Goal: Information Seeking & Learning: Check status

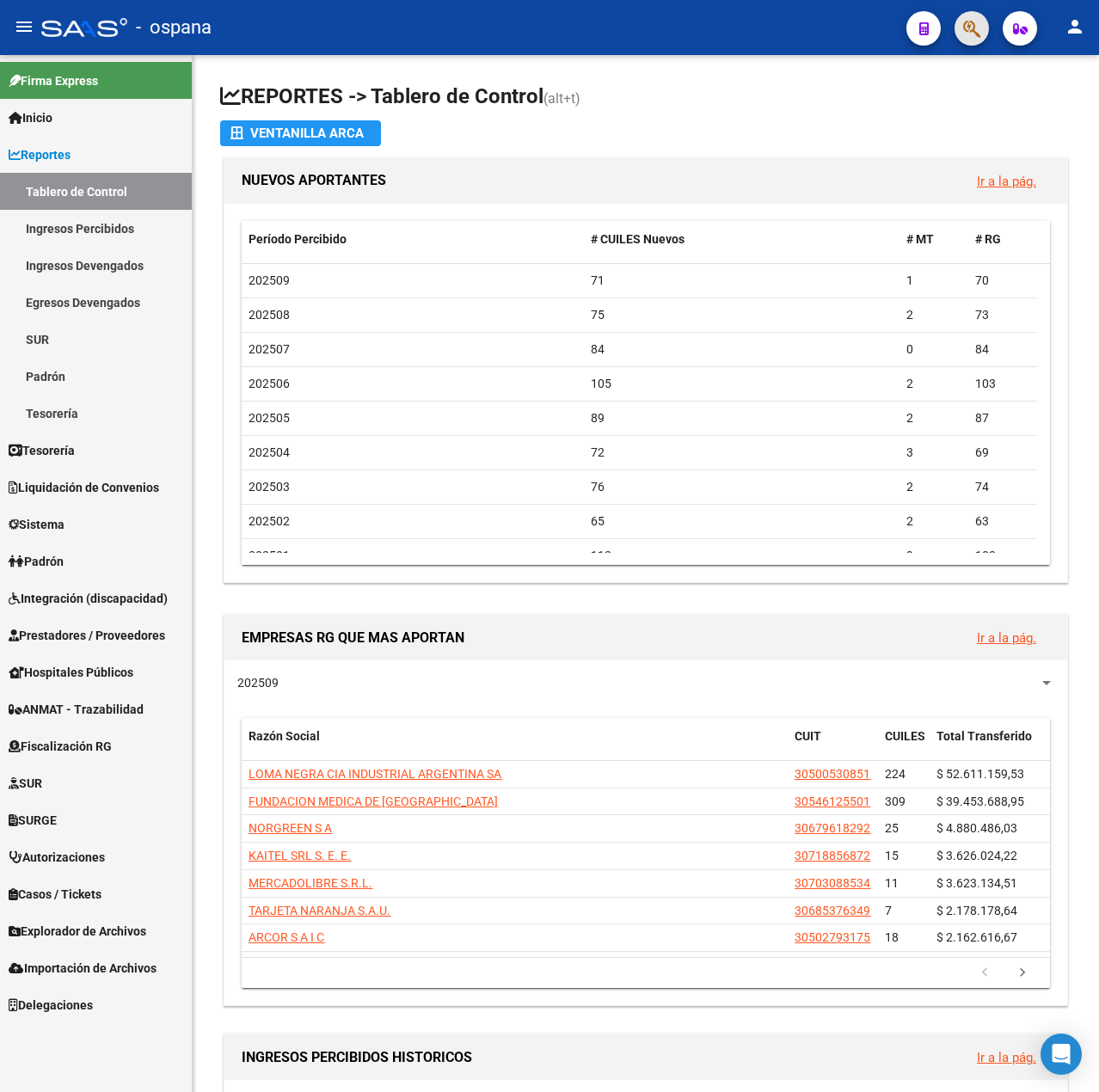
click at [959, 31] on button "button" at bounding box center [971, 29] width 35 height 35
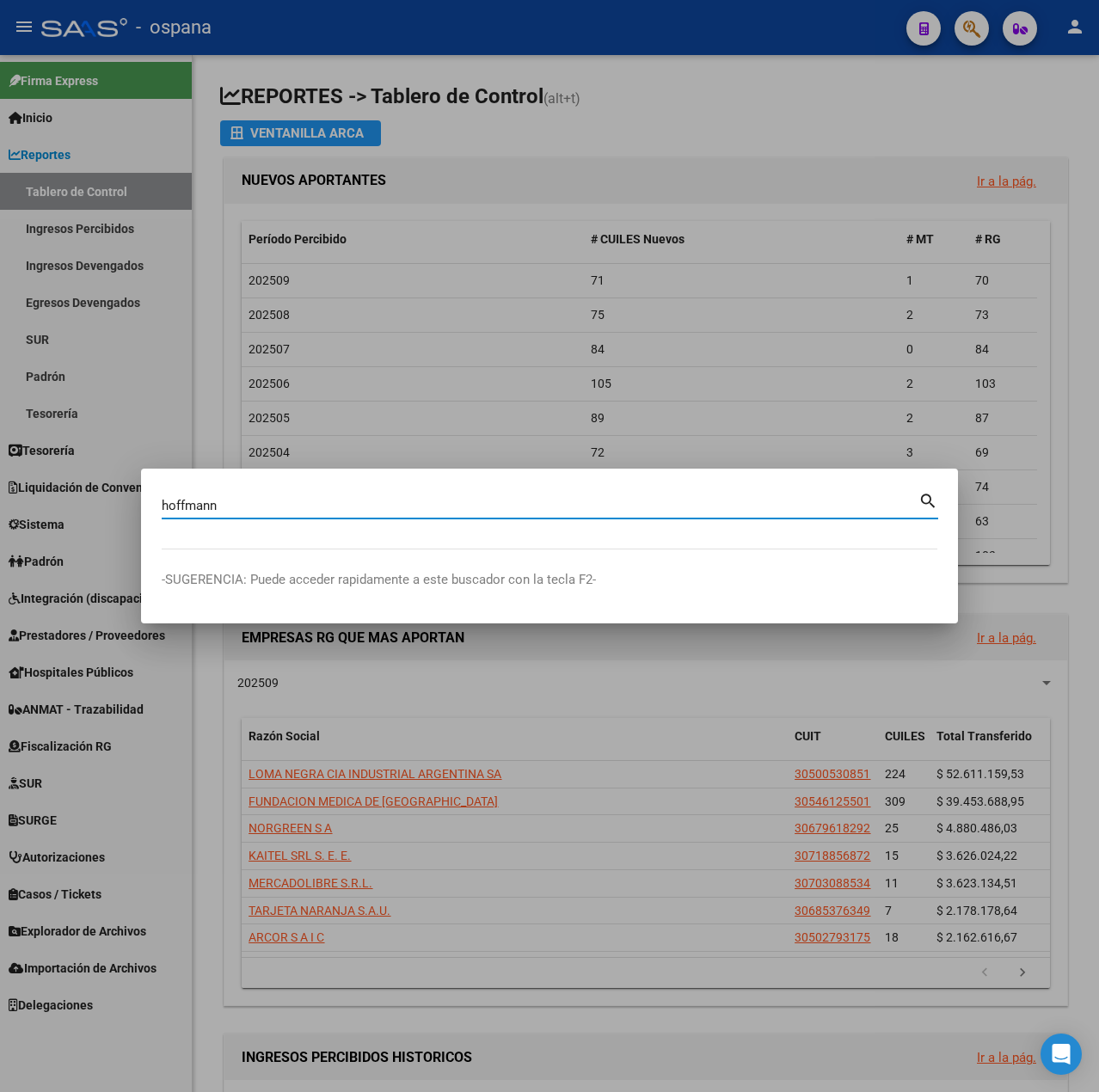
type input "hoffmann"
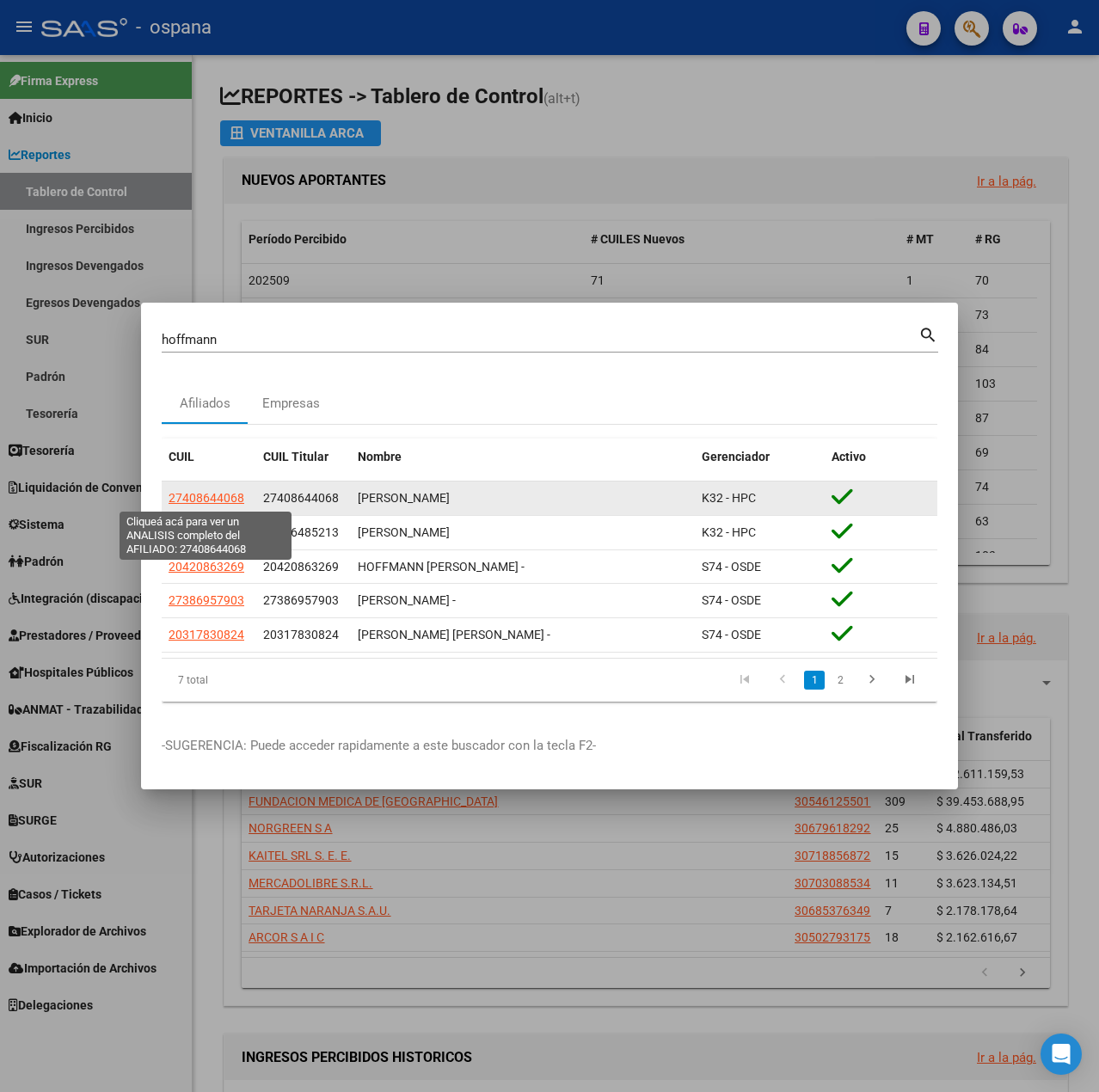
click at [228, 500] on span "27408644068" at bounding box center [206, 497] width 76 height 14
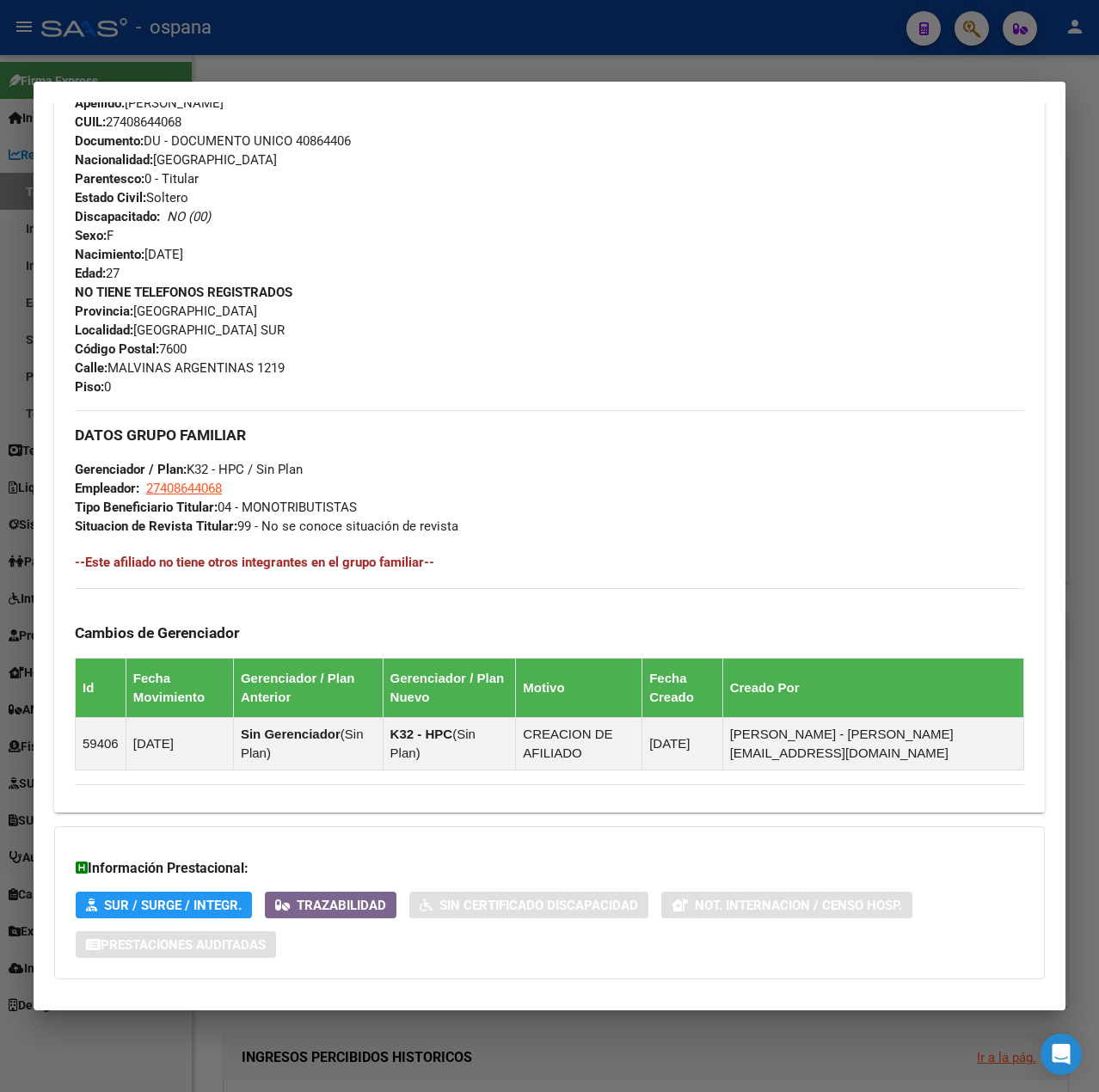
scroll to position [666, 0]
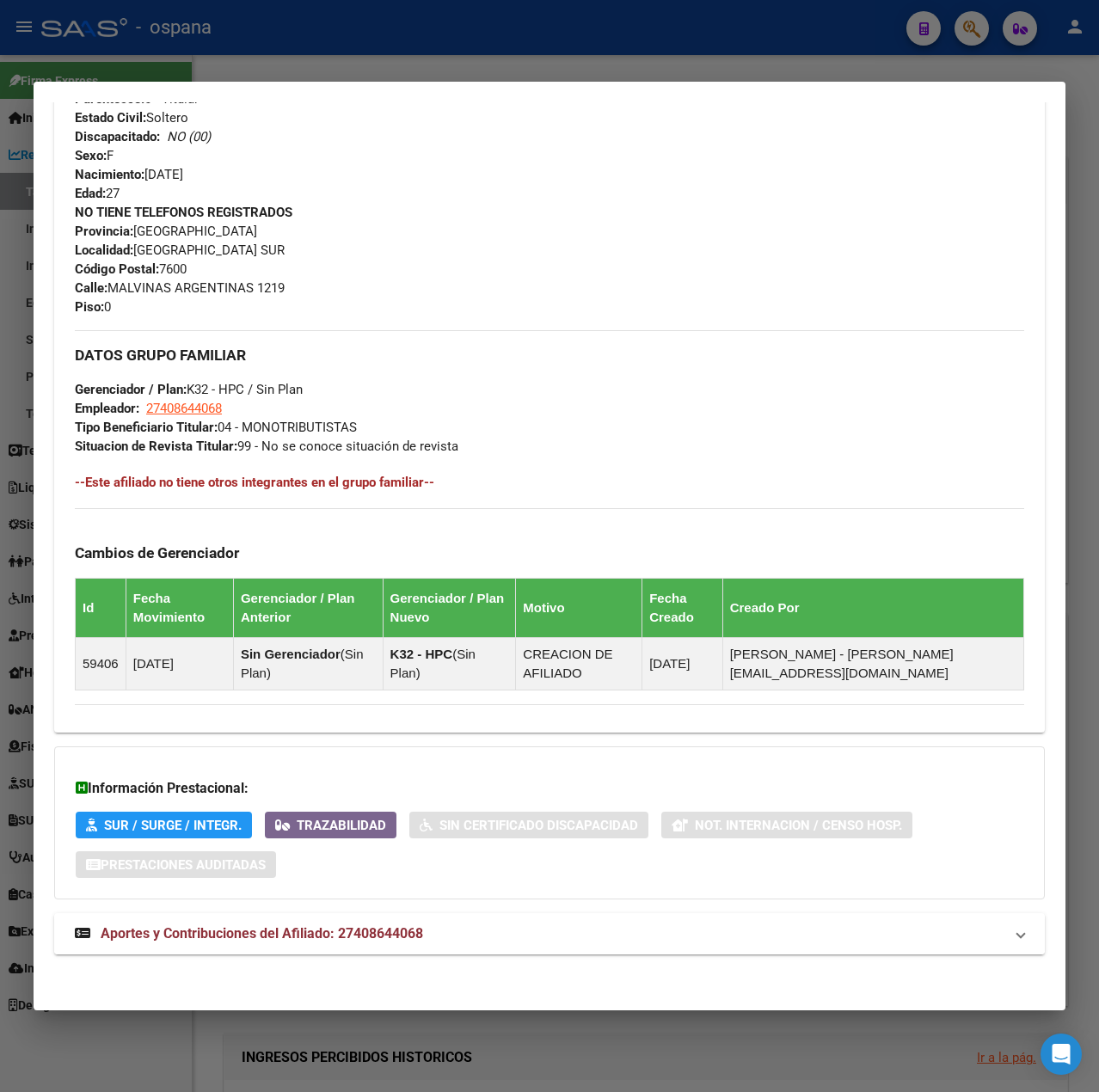
click at [260, 925] on span "Aportes y Contribuciones del Afiliado: 27408644068" at bounding box center [261, 933] width 322 height 16
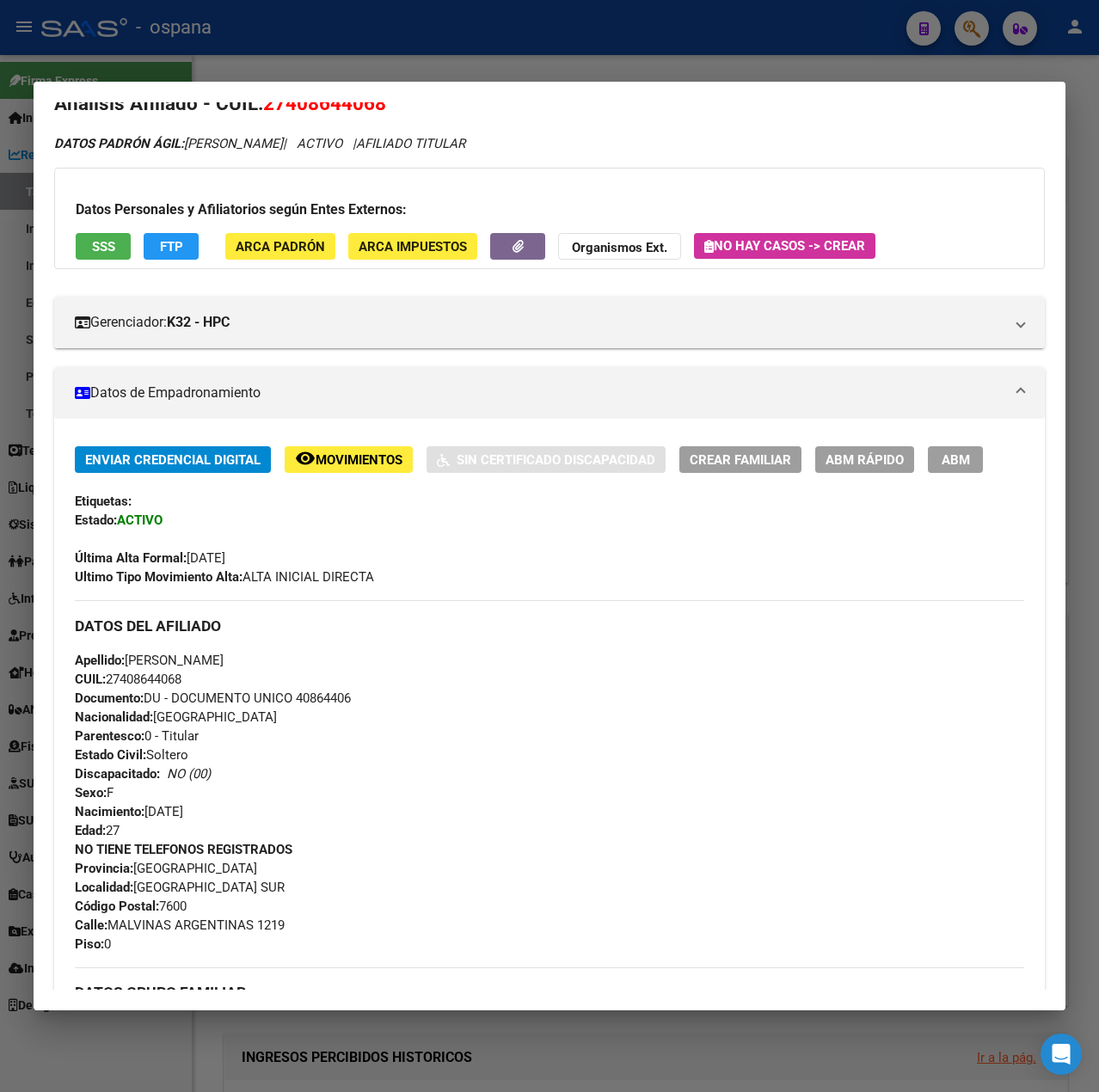
scroll to position [0, 0]
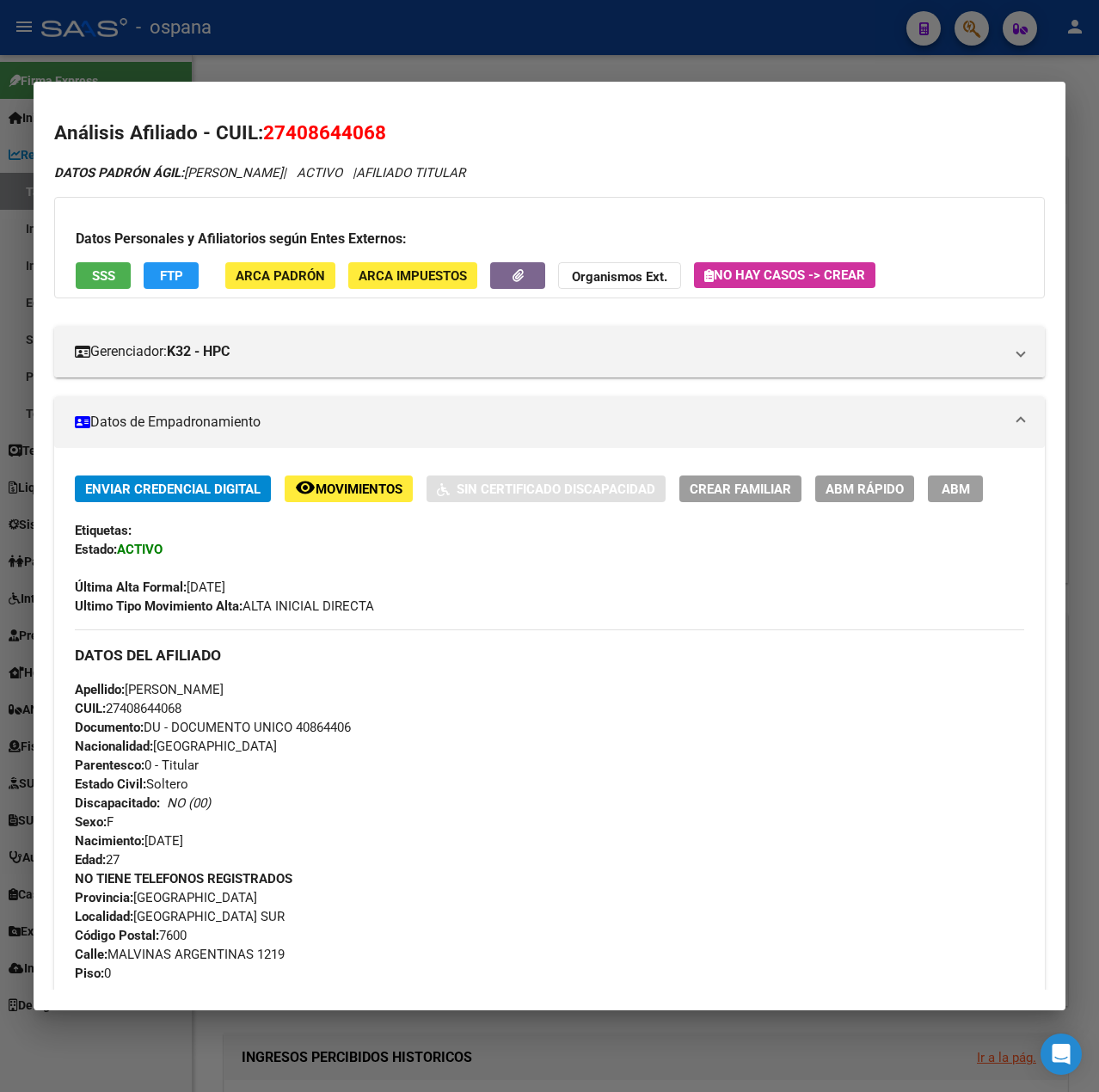
click at [118, 273] on button "SSS" at bounding box center [102, 275] width 55 height 27
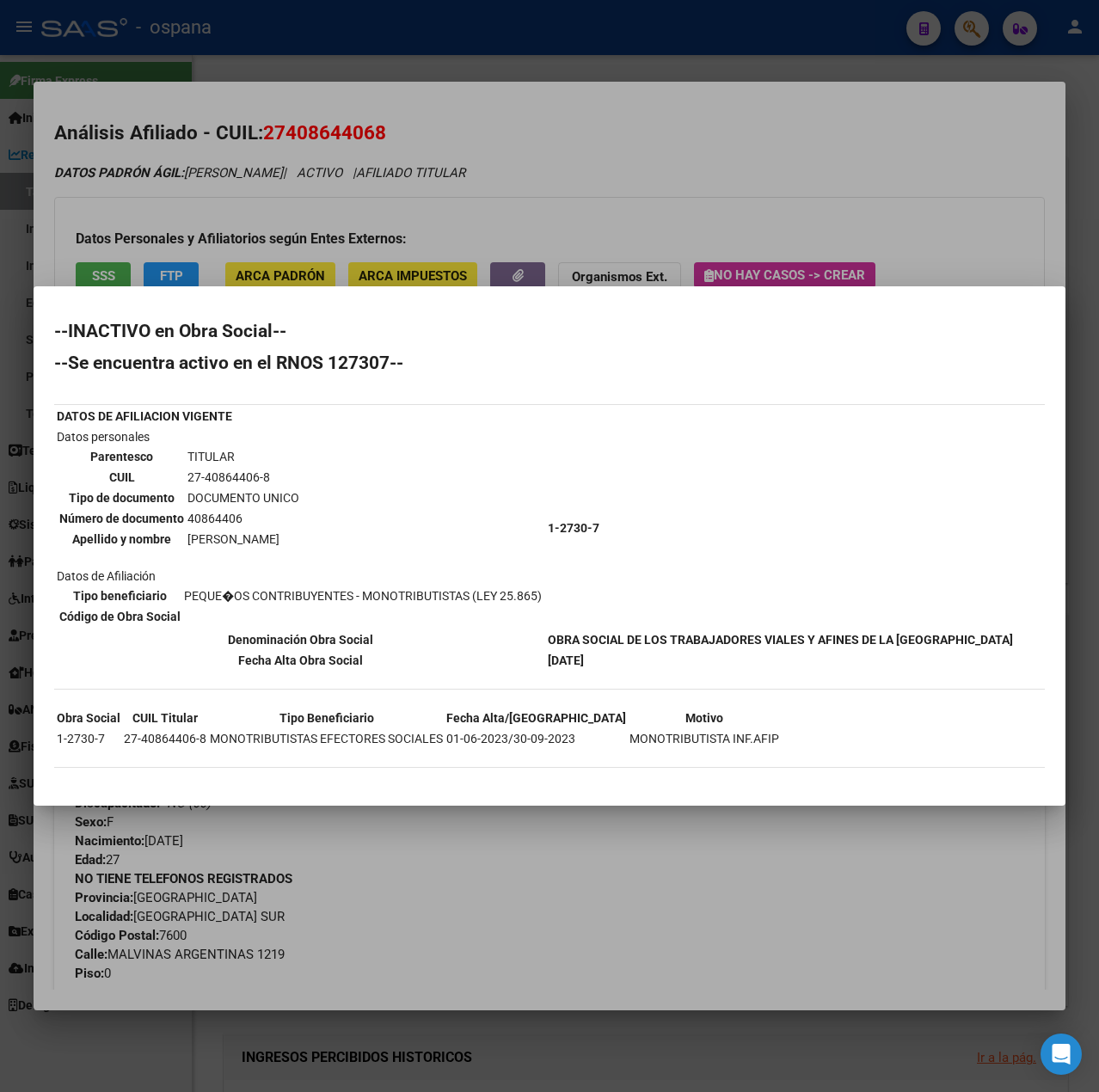
click at [684, 208] on div at bounding box center [550, 546] width 1099 height 1092
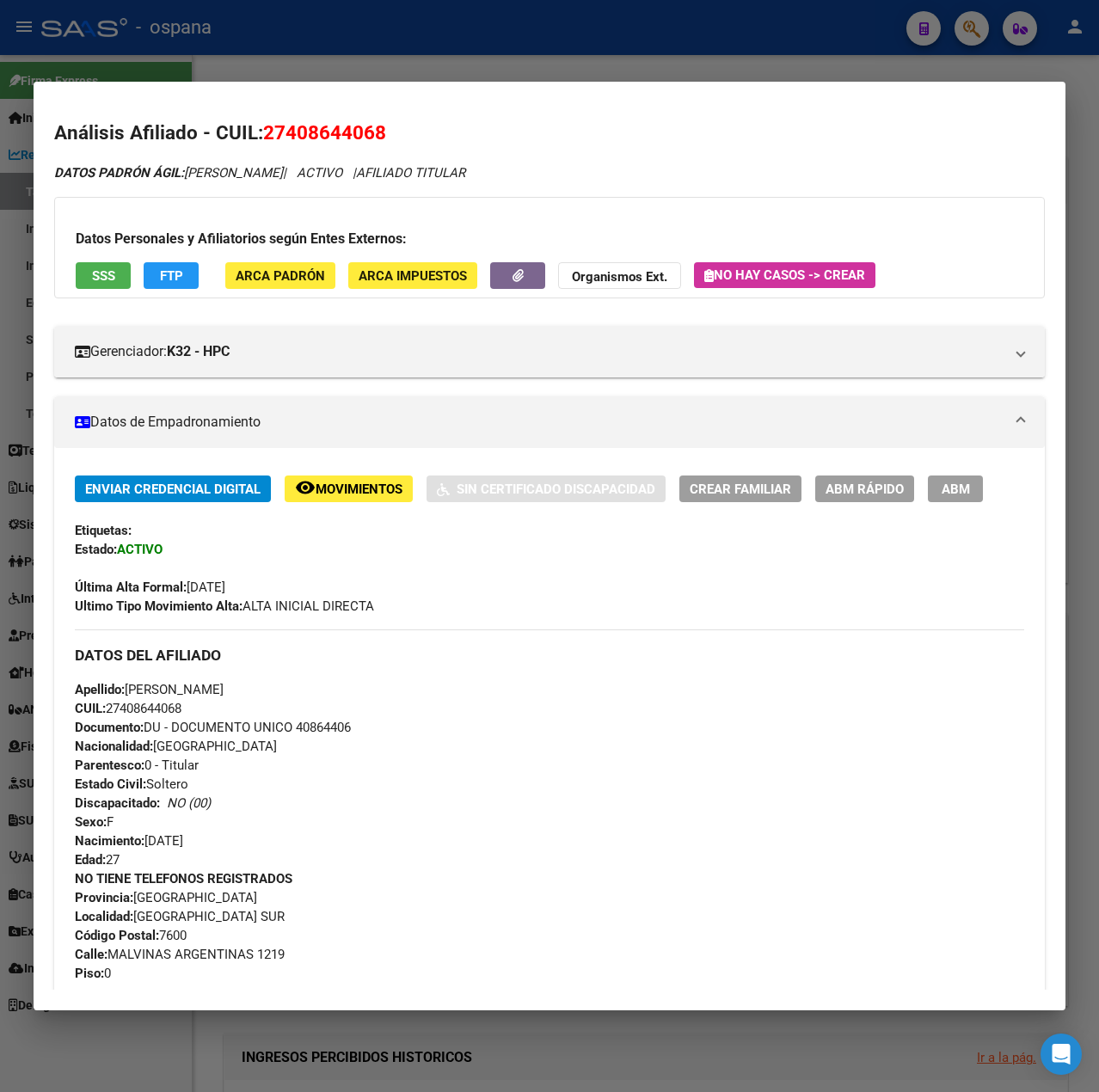
drag, startPoint x: 385, startPoint y: 123, endPoint x: 265, endPoint y: 135, distance: 120.6
click at [265, 135] on span "27408644068" at bounding box center [325, 133] width 123 height 23
copy span "27408644068"
click at [180, 273] on span "FTP" at bounding box center [171, 276] width 23 height 16
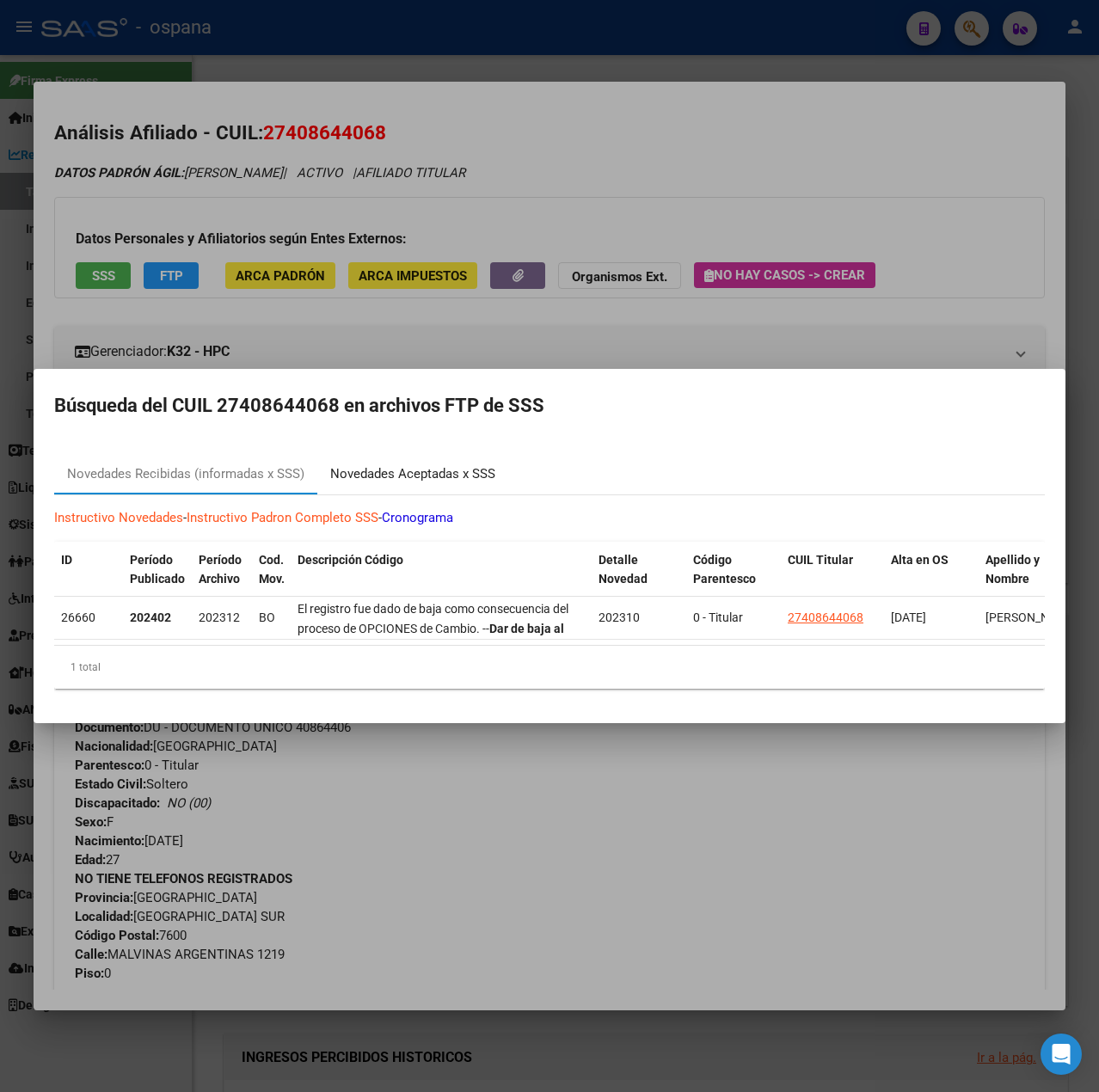
click at [418, 466] on div "Novedades Aceptadas x SSS" at bounding box center [412, 474] width 165 height 20
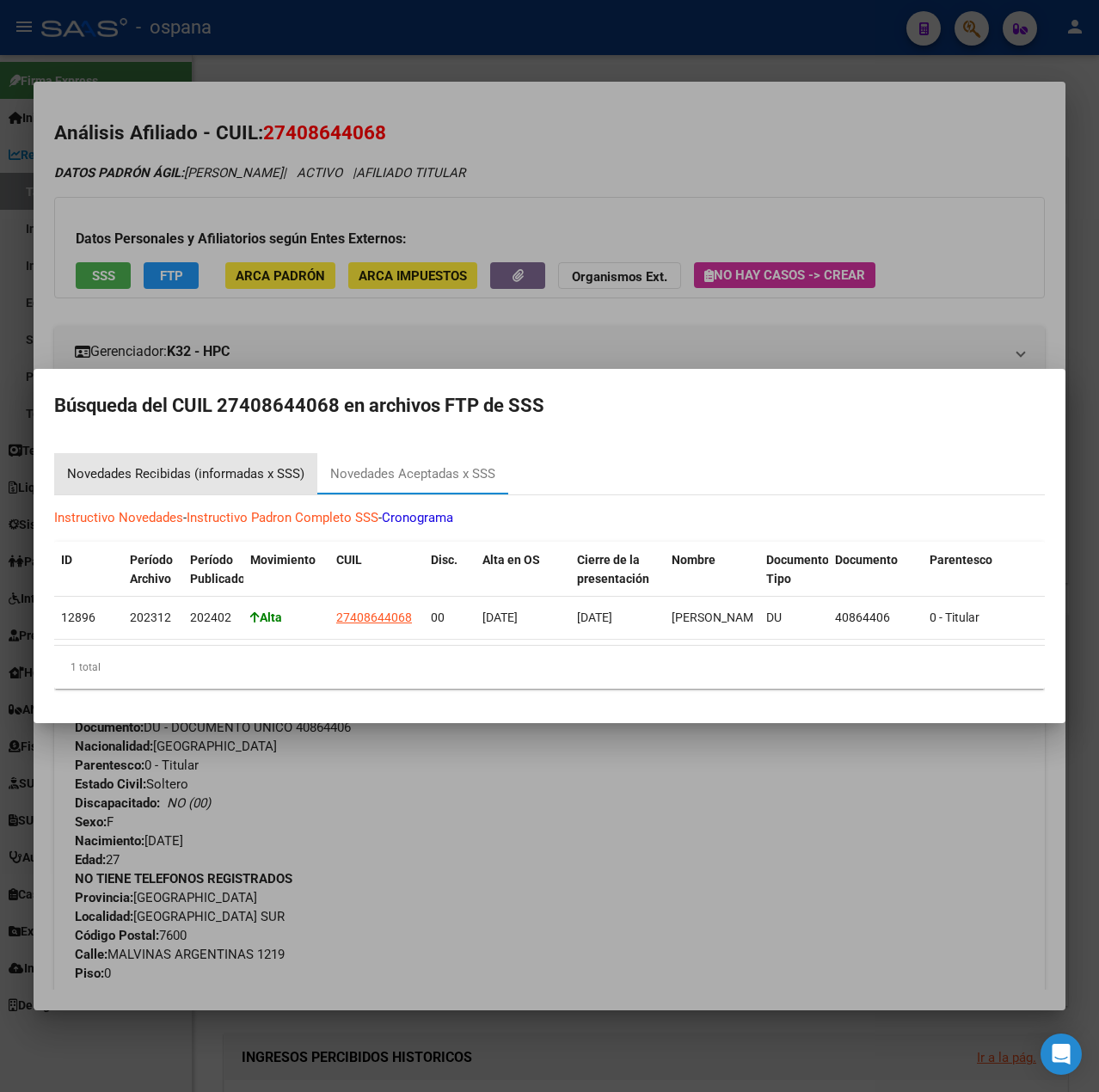
click at [235, 477] on div "Novedades Recibidas (informadas x SSS)" at bounding box center [185, 474] width 263 height 42
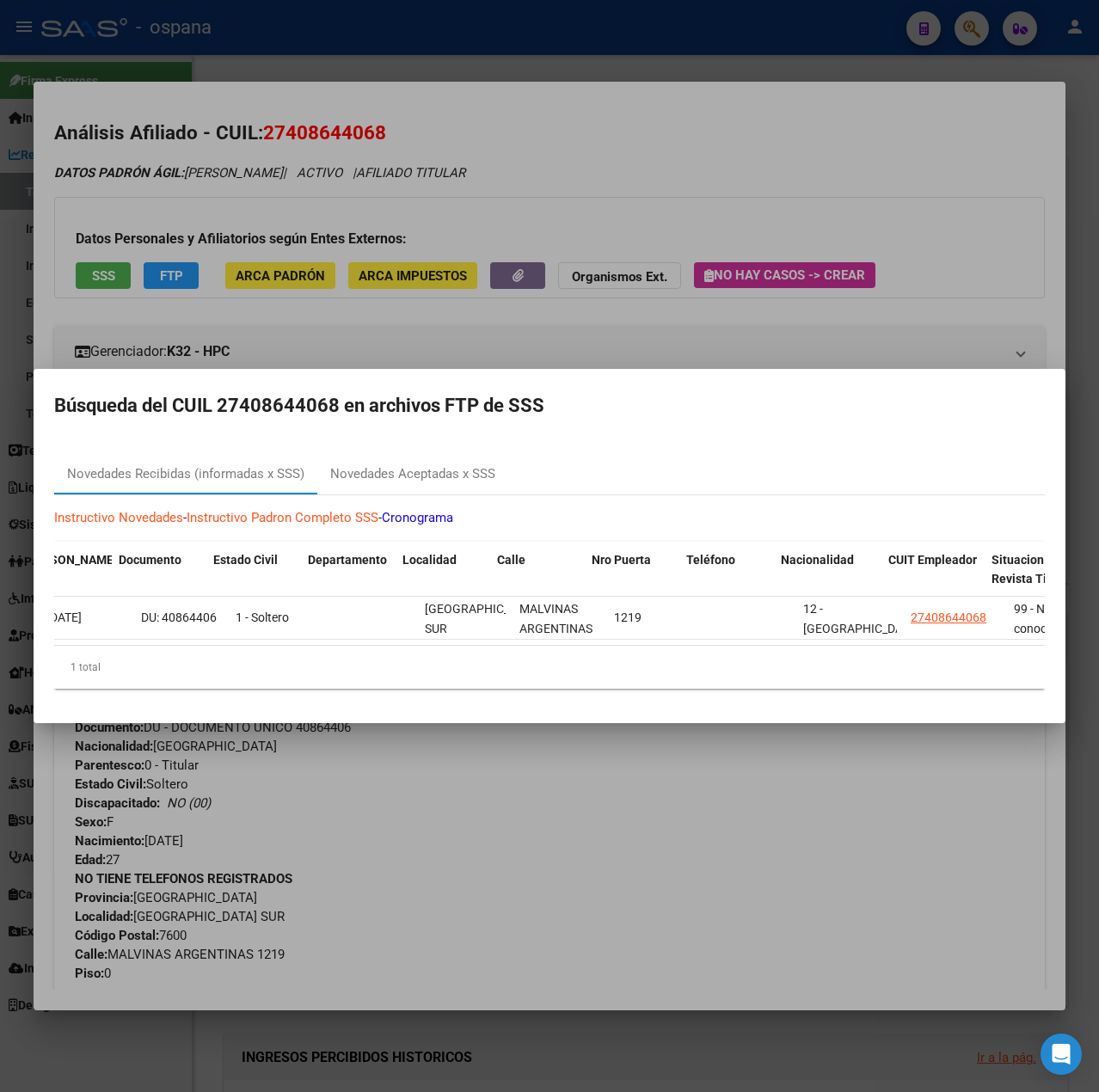
scroll to position [0, 1366]
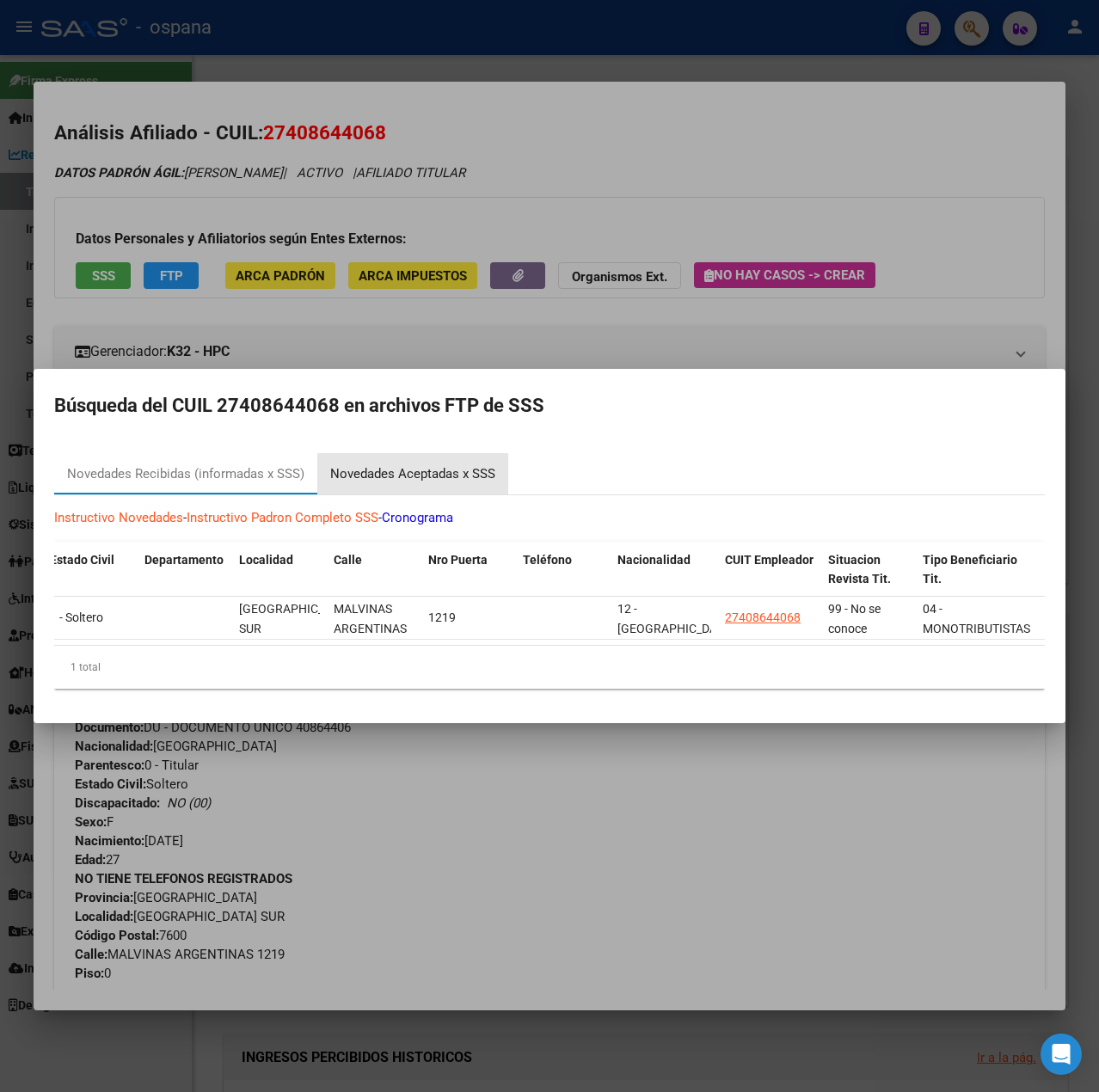
click at [407, 464] on div "Novedades Aceptadas x SSS" at bounding box center [412, 474] width 165 height 20
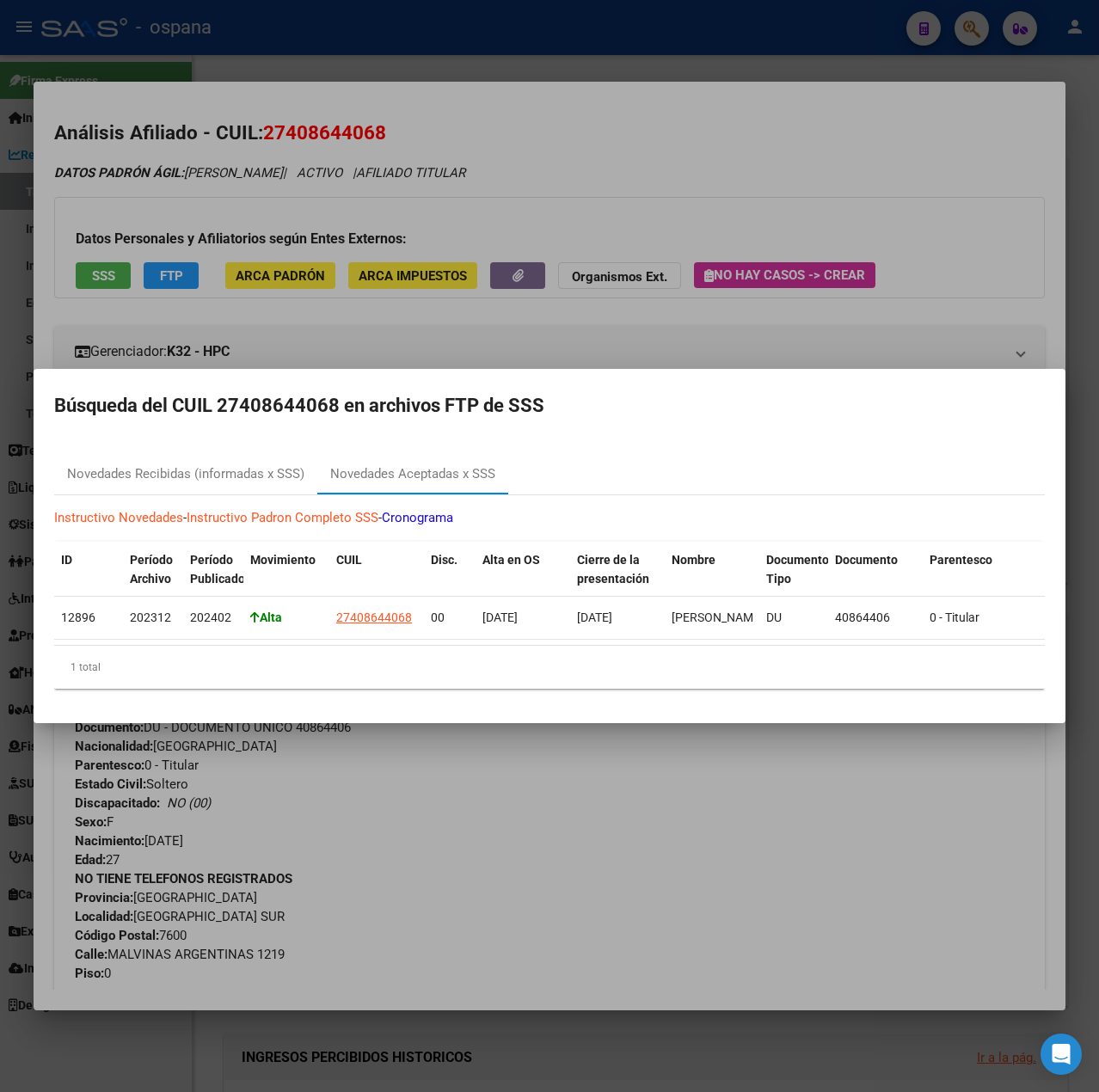
click at [801, 39] on div at bounding box center [550, 546] width 1099 height 1092
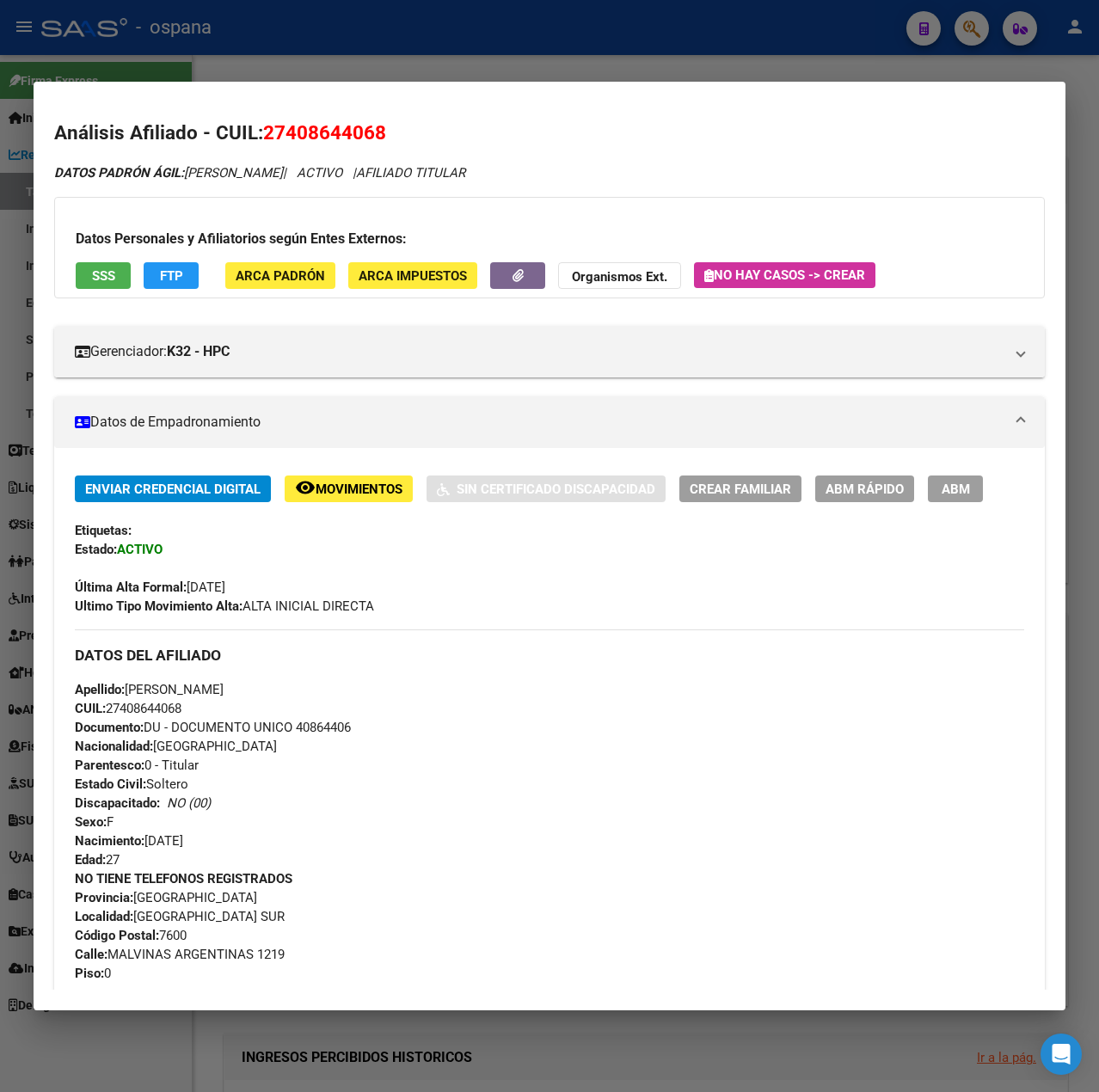
click at [1084, 186] on div at bounding box center [550, 546] width 1099 height 1092
